Goal: Contribute content: Add original content to the website for others to see

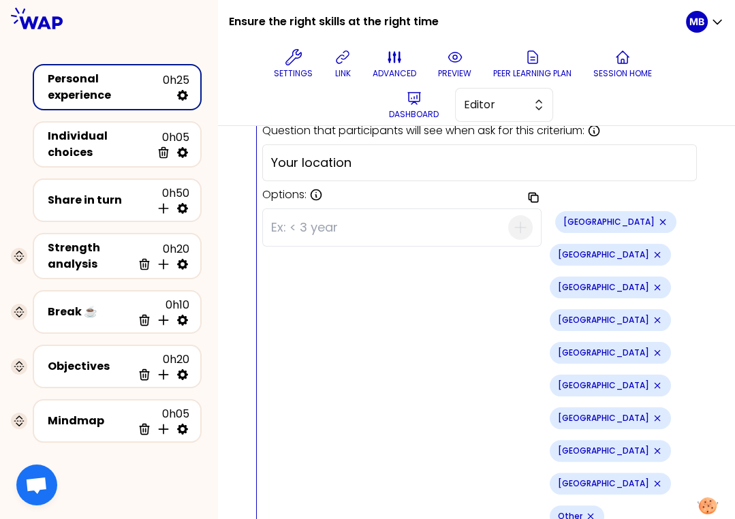
scroll to position [553, 0]
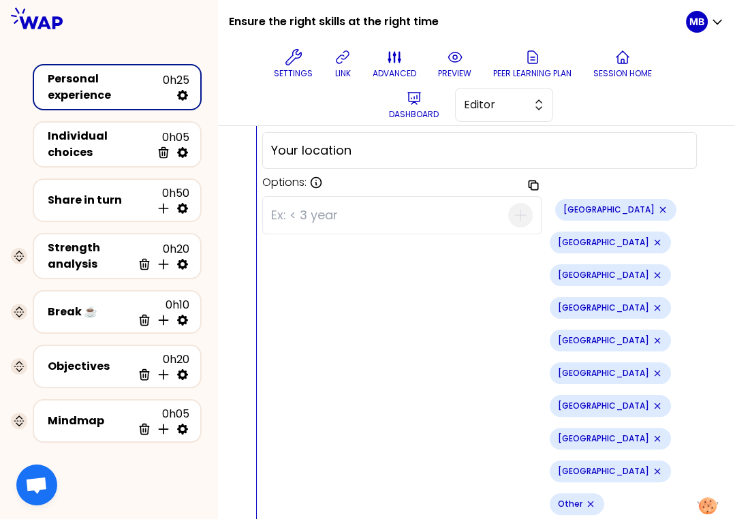
click at [347, 296] on div "Copy options [GEOGRAPHIC_DATA] [GEOGRAPHIC_DATA] [GEOGRAPHIC_DATA] [GEOGRAPHIC_…" at bounding box center [479, 357] width 435 height 333
click at [658, 209] on icon "Remove small badge" at bounding box center [663, 209] width 11 height 11
click at [658, 208] on icon "Remove small badge" at bounding box center [663, 209] width 11 height 11
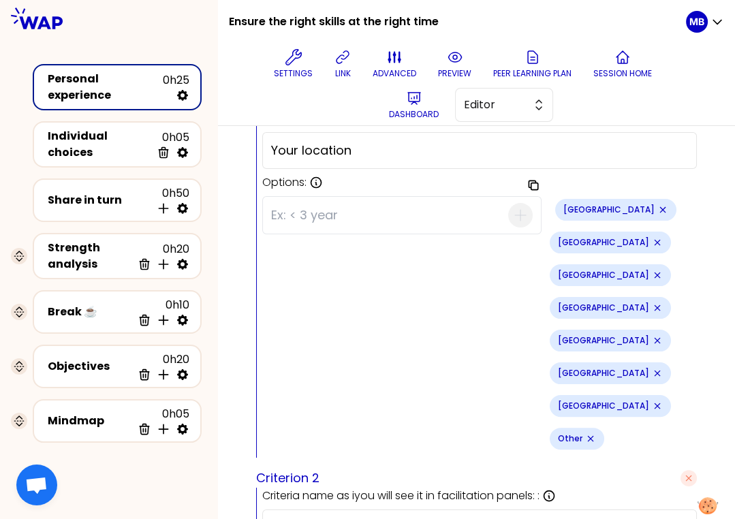
click at [658, 207] on icon "Remove small badge" at bounding box center [663, 209] width 11 height 11
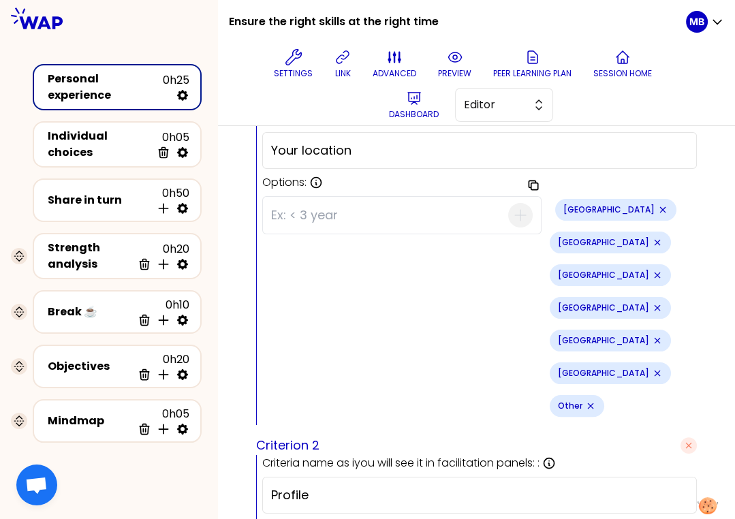
click at [660, 207] on icon "Remove small badge" at bounding box center [662, 209] width 5 height 5
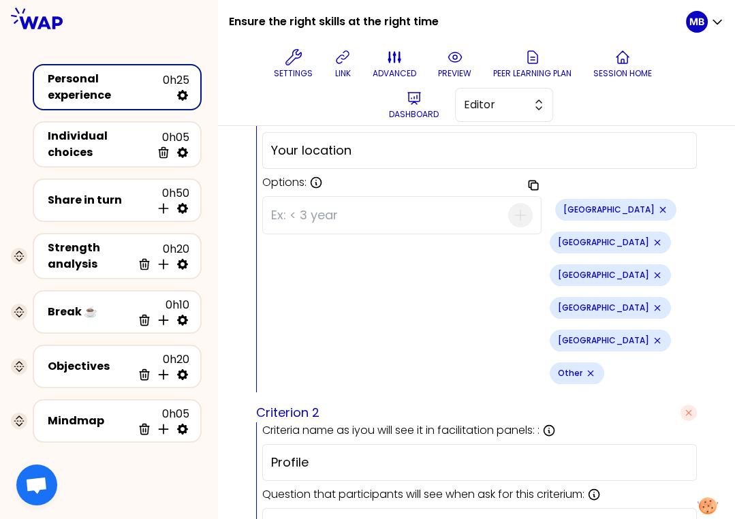
click at [658, 205] on icon "Remove small badge" at bounding box center [663, 209] width 11 height 11
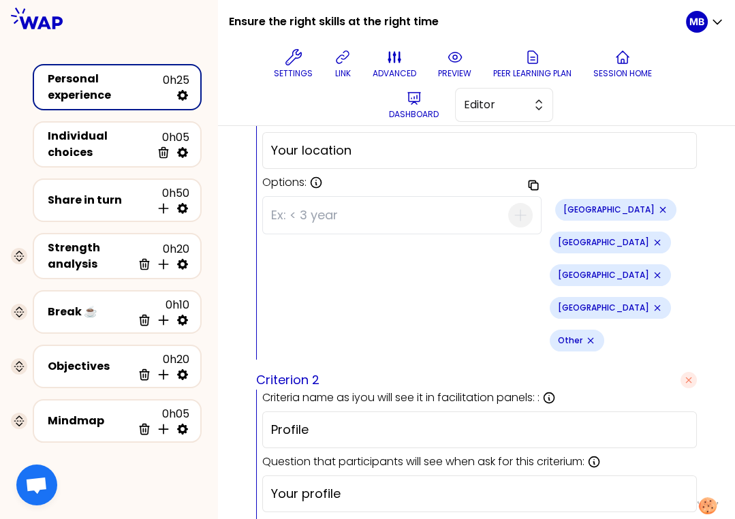
click at [658, 206] on icon "Remove small badge" at bounding box center [663, 209] width 11 height 11
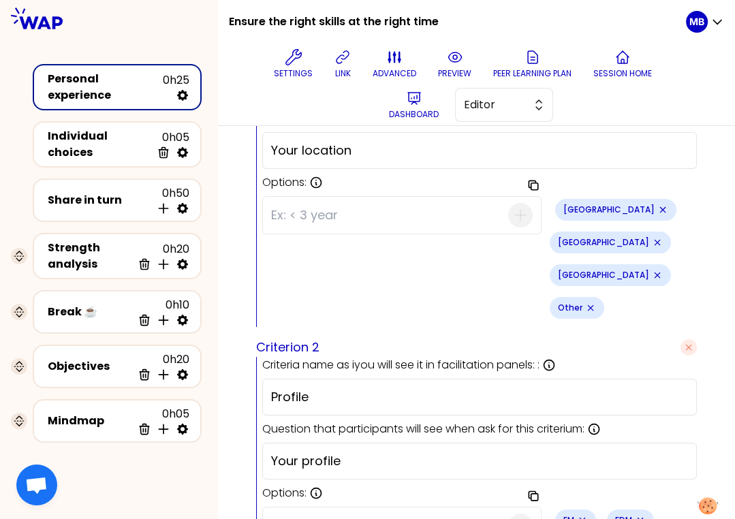
click at [658, 206] on icon "Remove small badge" at bounding box center [663, 209] width 11 height 11
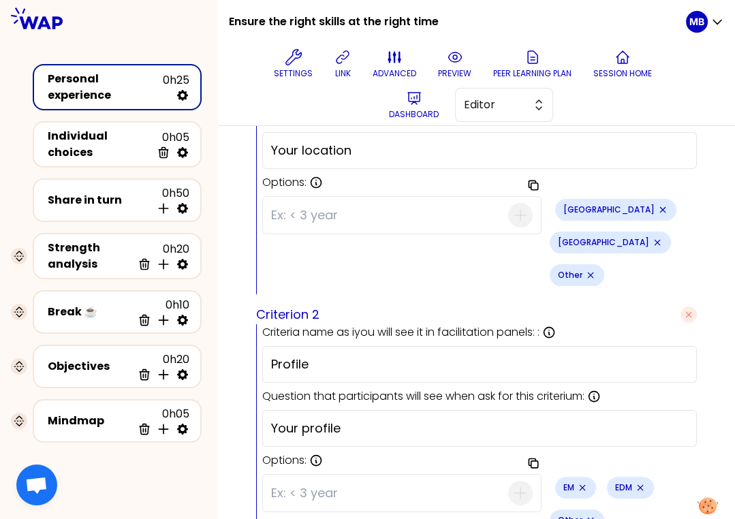
click at [660, 208] on icon "Remove small badge" at bounding box center [662, 209] width 5 height 5
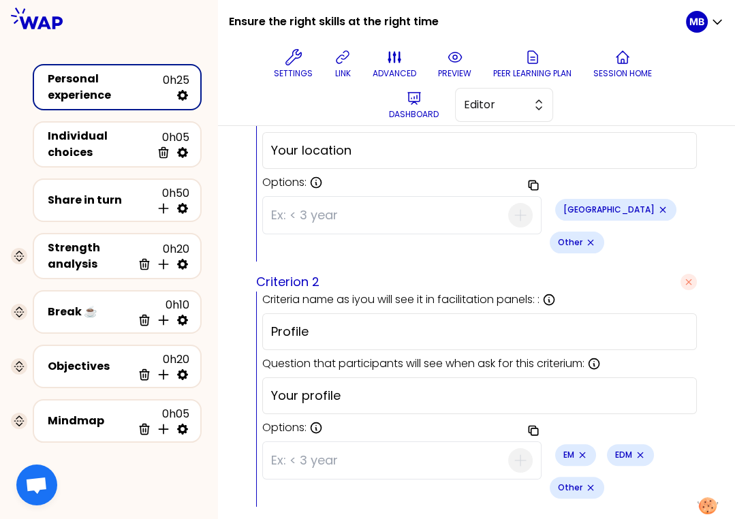
click at [658, 209] on icon "Remove small badge" at bounding box center [663, 209] width 11 height 11
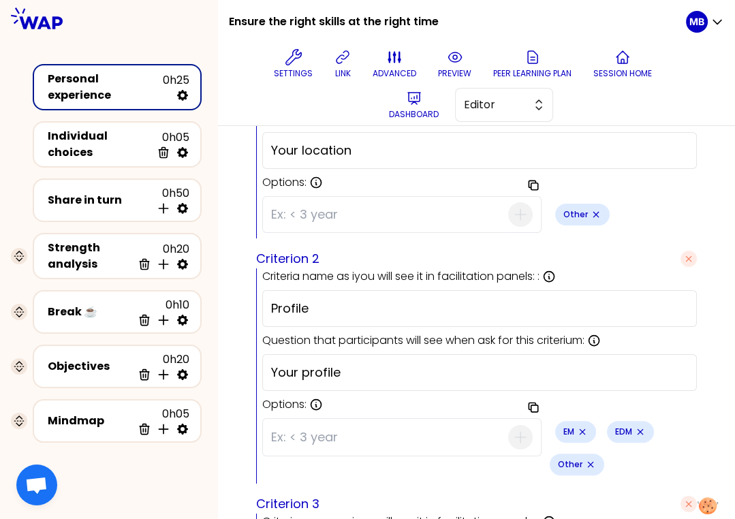
click at [594, 212] on icon "Remove small badge" at bounding box center [596, 214] width 5 height 5
click at [290, 209] on input at bounding box center [389, 214] width 237 height 35
type input "[GEOGRAPHIC_DATA]"
click at [508, 208] on span "button" at bounding box center [520, 214] width 25 height 25
click at [369, 212] on input at bounding box center [389, 214] width 237 height 35
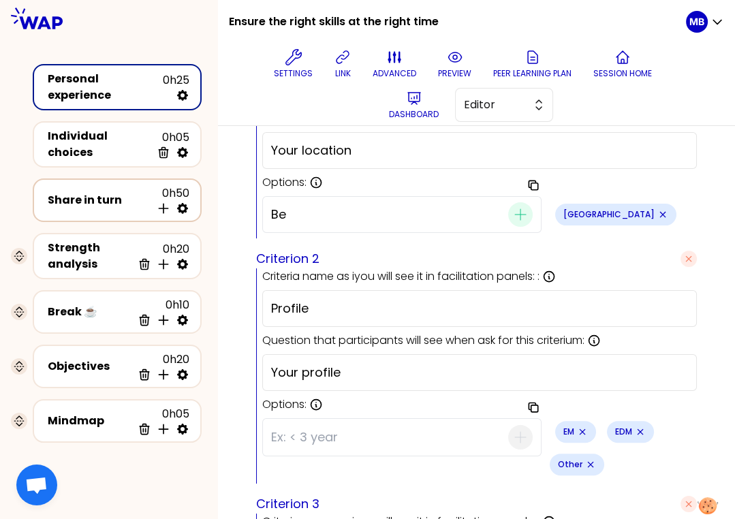
type input "B"
click at [328, 200] on input at bounding box center [389, 214] width 237 height 35
paste input "[GEOGRAPHIC_DATA]"
type input "[GEOGRAPHIC_DATA]"
click at [508, 211] on span "button" at bounding box center [520, 214] width 25 height 25
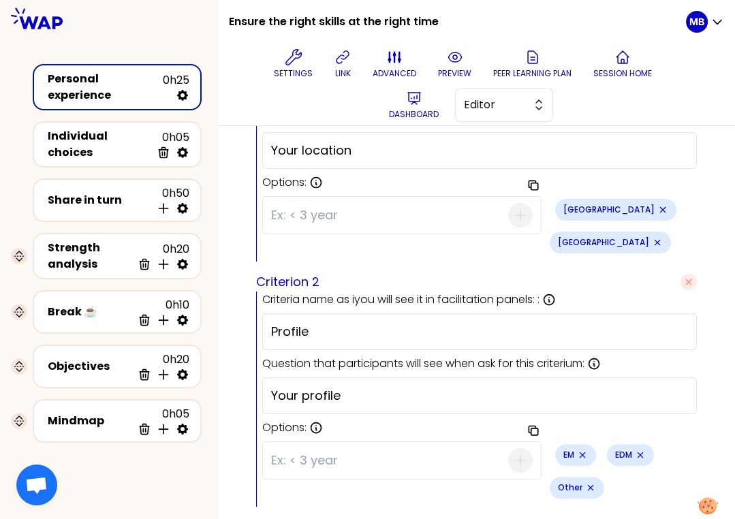
click at [328, 215] on input at bounding box center [389, 215] width 237 height 35
paste input "[GEOGRAPHIC_DATA]"
type input "[GEOGRAPHIC_DATA]"
click at [513, 211] on icon "button" at bounding box center [521, 215] width 16 height 16
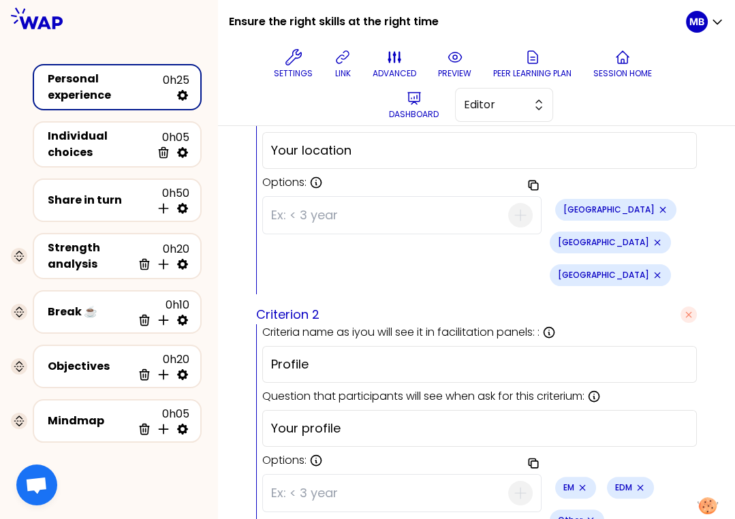
click at [334, 208] on input at bounding box center [389, 215] width 237 height 35
paste input "[GEOGRAPHIC_DATA]"
type input "[GEOGRAPHIC_DATA]"
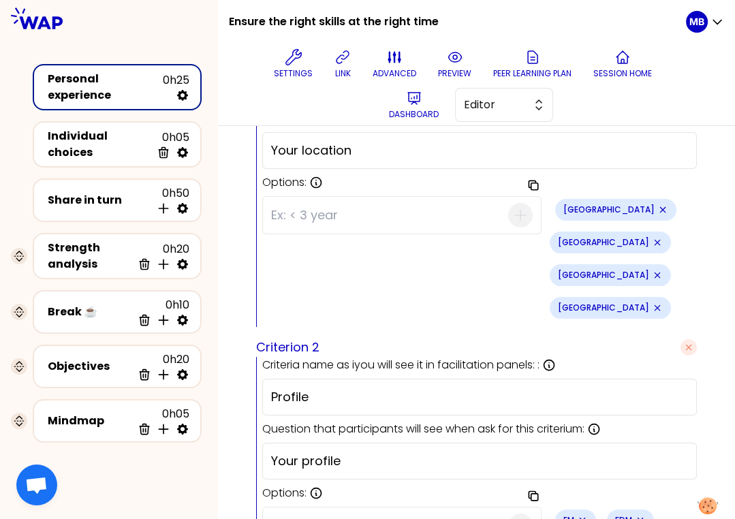
click at [296, 211] on input at bounding box center [389, 215] width 237 height 35
paste input "[GEOGRAPHIC_DATA]"
type input "[GEOGRAPHIC_DATA]"
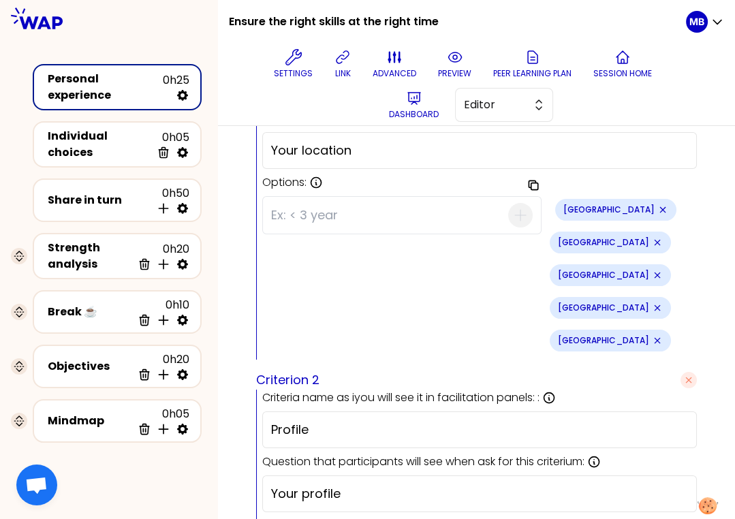
click at [288, 223] on input at bounding box center [389, 215] width 237 height 35
paste input "Czechia"
type input "Czechia"
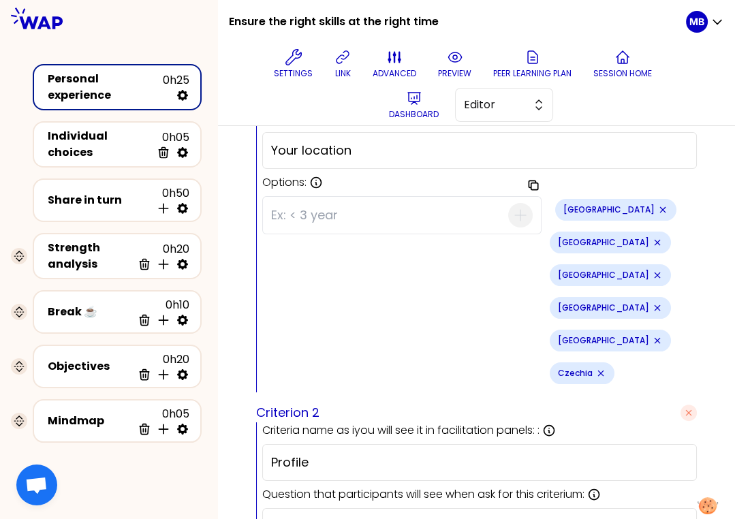
click at [309, 211] on input at bounding box center [389, 215] width 237 height 35
paste input "[GEOGRAPHIC_DATA]"
type input "[GEOGRAPHIC_DATA]"
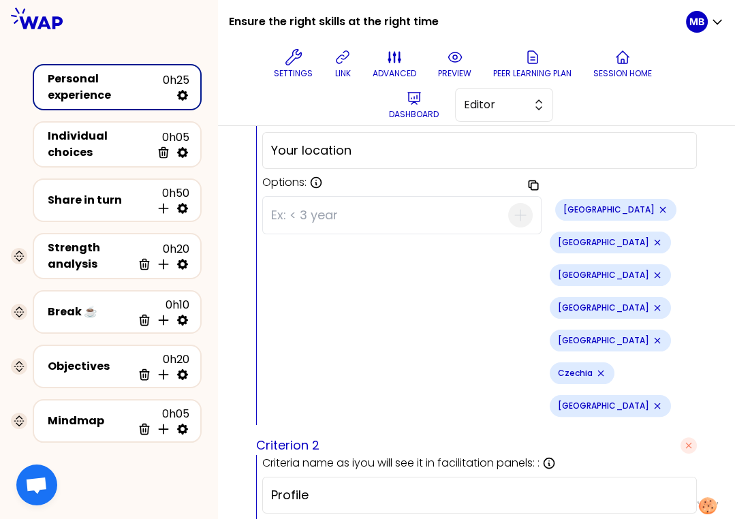
click at [293, 213] on input at bounding box center [389, 215] width 237 height 35
paste input "[GEOGRAPHIC_DATA]"
type input "[GEOGRAPHIC_DATA]"
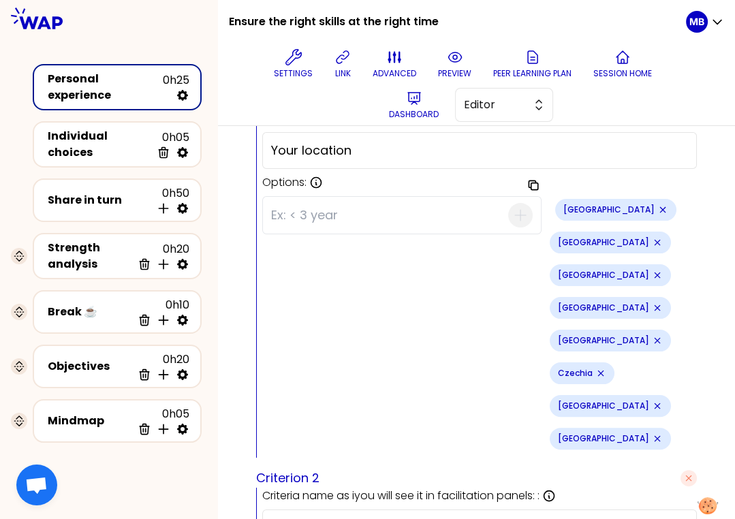
click at [306, 207] on input at bounding box center [389, 215] width 237 height 35
paste input "[GEOGRAPHIC_DATA]"
type input "[GEOGRAPHIC_DATA]"
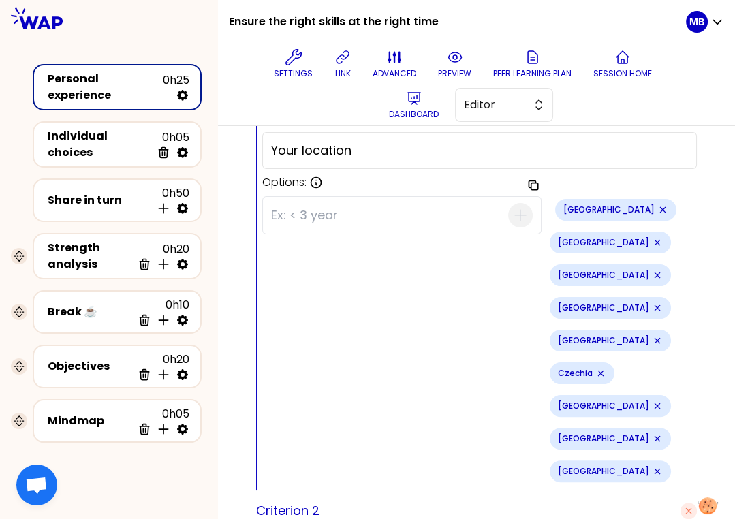
click at [275, 223] on input at bounding box center [389, 215] width 237 height 35
paste input "[GEOGRAPHIC_DATA]"
type input "[GEOGRAPHIC_DATA]"
click at [310, 198] on input at bounding box center [389, 215] width 237 height 35
click at [284, 219] on input at bounding box center [389, 215] width 237 height 35
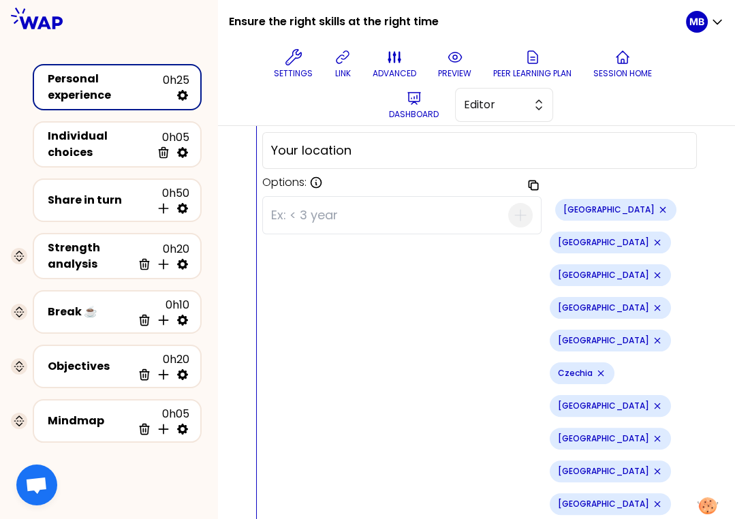
paste input "[GEOGRAPHIC_DATA]"
type input "[GEOGRAPHIC_DATA]"
click at [274, 217] on input at bounding box center [389, 215] width 237 height 35
paste input "[GEOGRAPHIC_DATA]"
type input "[GEOGRAPHIC_DATA]"
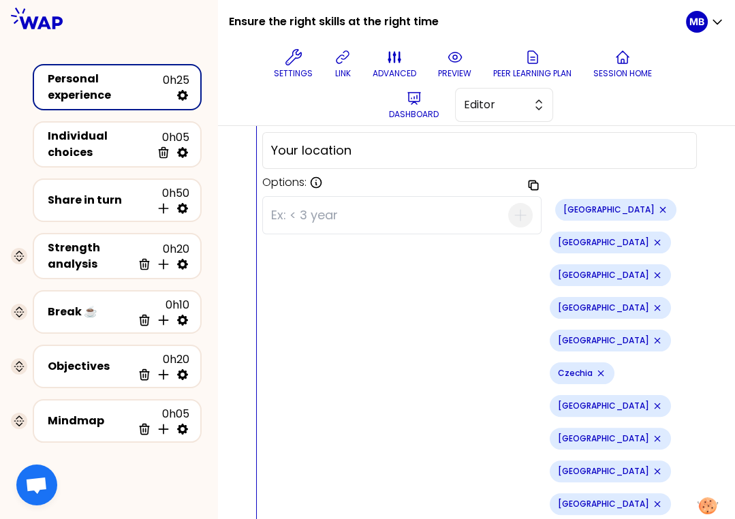
paste input "Israel"
type input "Israel"
click at [278, 215] on input at bounding box center [389, 215] width 237 height 35
paste input "[GEOGRAPHIC_DATA]"
type input "[GEOGRAPHIC_DATA]"
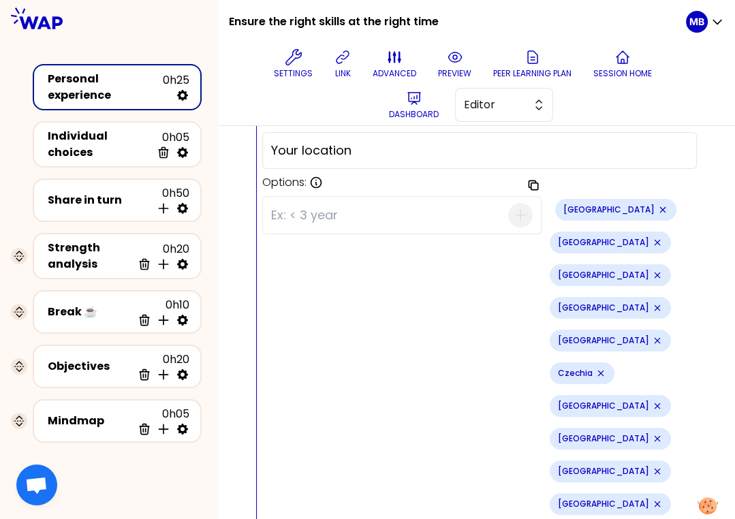
click at [292, 219] on input at bounding box center [389, 215] width 237 height 35
paste input "[GEOGRAPHIC_DATA]"
type input "[GEOGRAPHIC_DATA]"
click at [283, 211] on input at bounding box center [389, 215] width 237 height 35
paste input "[GEOGRAPHIC_DATA]"
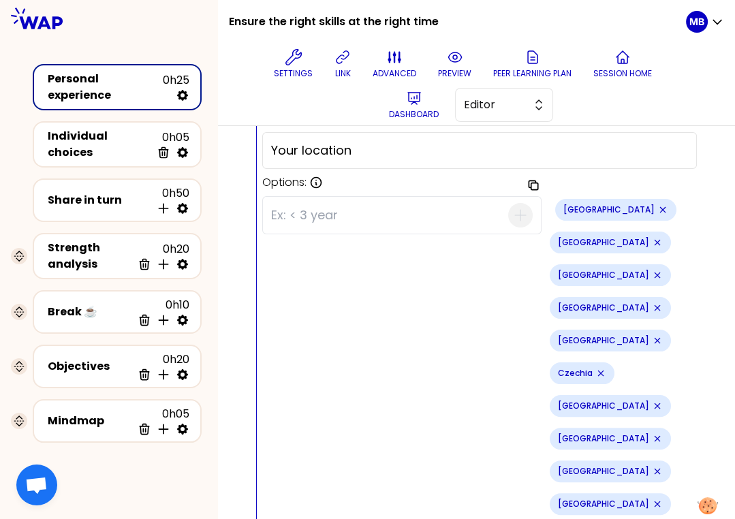
type input "[GEOGRAPHIC_DATA]"
paste input "[GEOGRAPHIC_DATA]"
type input "[GEOGRAPHIC_DATA]"
click at [291, 212] on input at bounding box center [389, 215] width 237 height 35
paste input "[GEOGRAPHIC_DATA]"
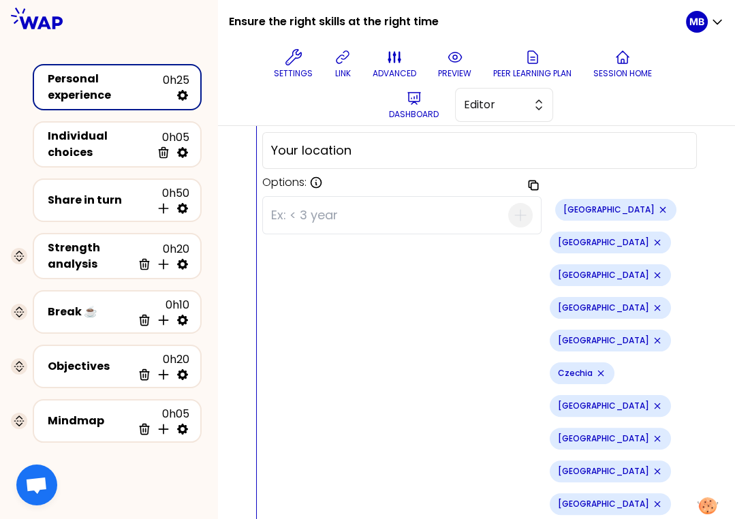
type input "[GEOGRAPHIC_DATA]"
click at [281, 213] on input at bounding box center [389, 215] width 237 height 35
paste input "[GEOGRAPHIC_DATA]"
type input "[GEOGRAPHIC_DATA]"
click at [291, 198] on input at bounding box center [389, 215] width 237 height 35
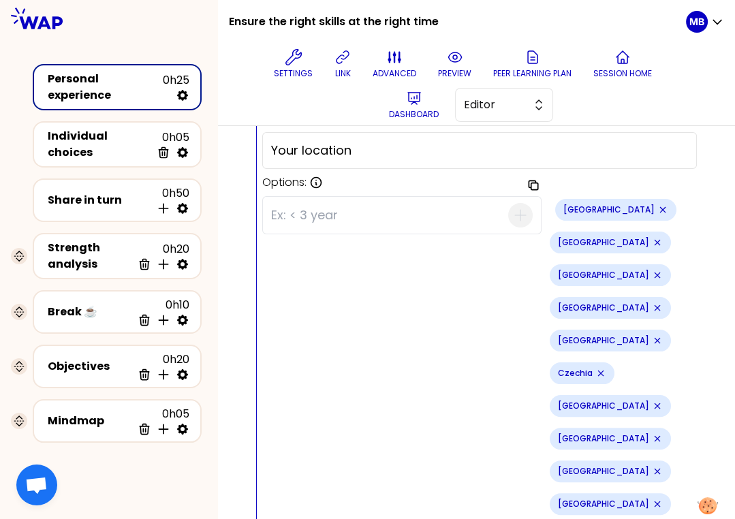
paste input "[GEOGRAPHIC_DATA]"
type input "[GEOGRAPHIC_DATA]"
paste input "[GEOGRAPHIC_DATA]"
type input "[GEOGRAPHIC_DATA]"
click at [300, 222] on input at bounding box center [389, 215] width 237 height 35
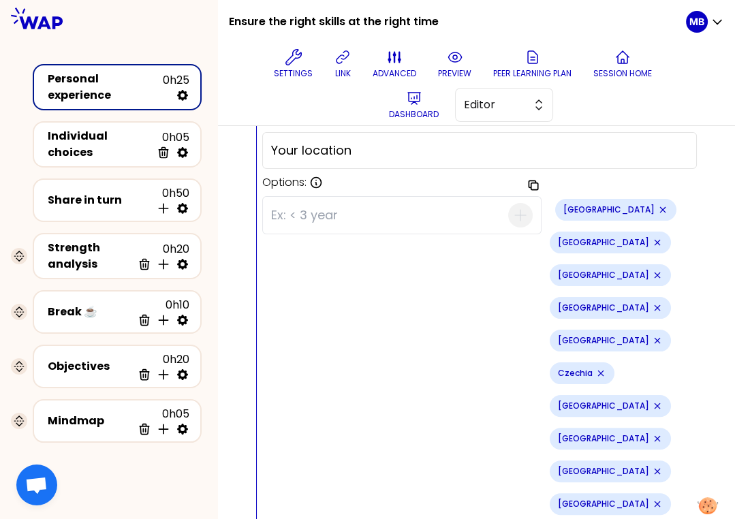
paste input "[GEOGRAPHIC_DATA]"
type input "[GEOGRAPHIC_DATA]"
click at [285, 213] on input at bounding box center [389, 215] width 237 height 35
paste input "[GEOGRAPHIC_DATA]"
type input "[GEOGRAPHIC_DATA]"
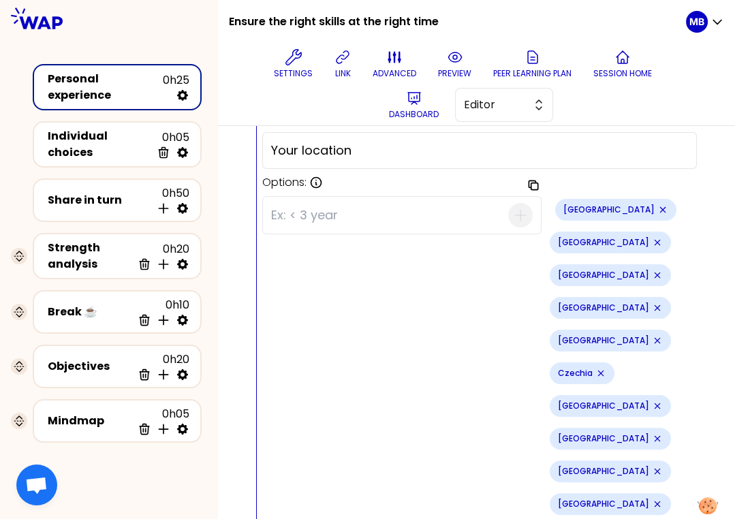
paste input "[GEOGRAPHIC_DATA]"
type input "[GEOGRAPHIC_DATA]"
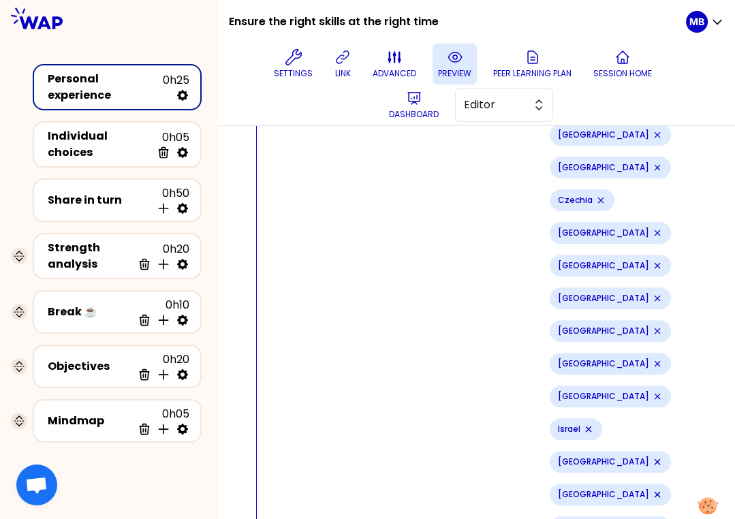
click at [459, 74] on p "preview" at bounding box center [454, 73] width 33 height 11
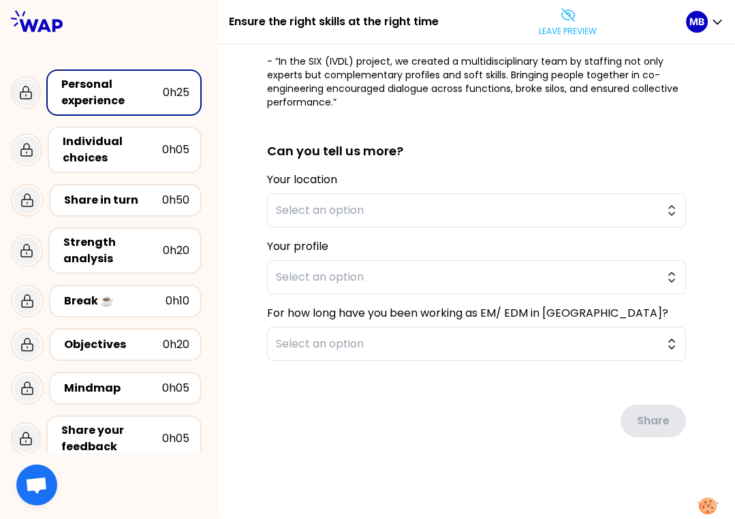
scroll to position [328, 0]
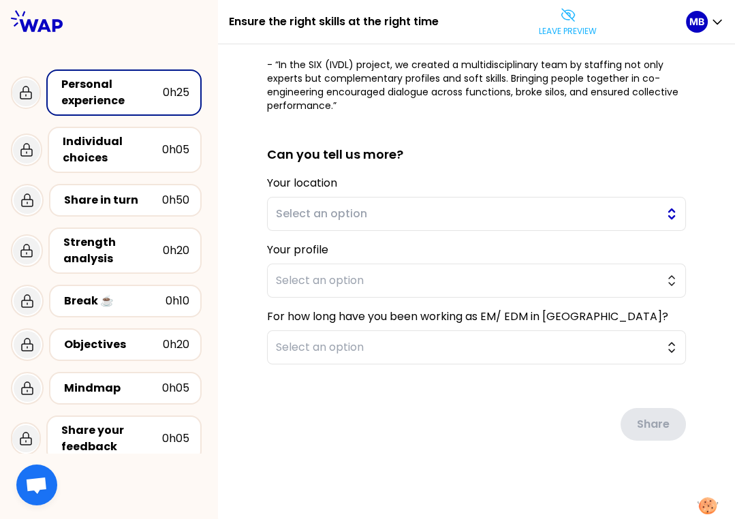
click at [324, 203] on button "Select an option" at bounding box center [476, 214] width 419 height 34
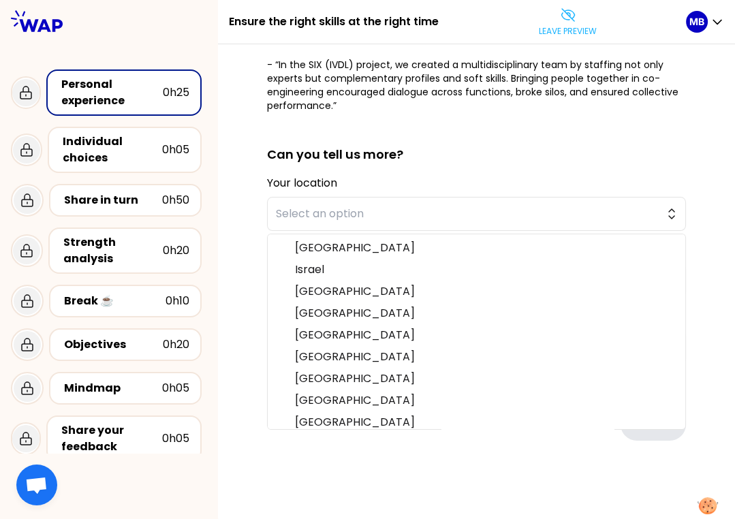
scroll to position [333, 0]
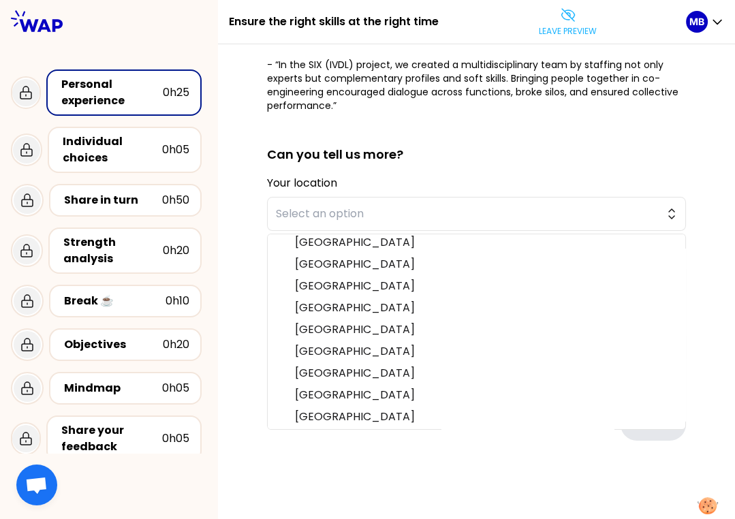
click at [234, 200] on div "saved You all contributed to the success of a project - by aligning the right s…" at bounding box center [476, 119] width 517 height 807
